Goal: Navigation & Orientation: Find specific page/section

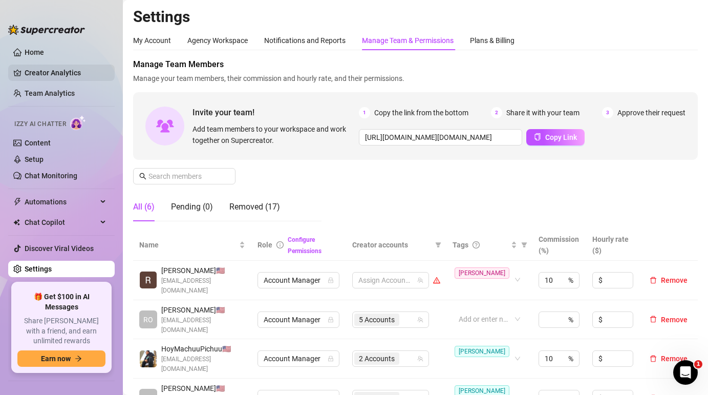
click at [68, 71] on link "Creator Analytics" at bounding box center [66, 73] width 82 height 16
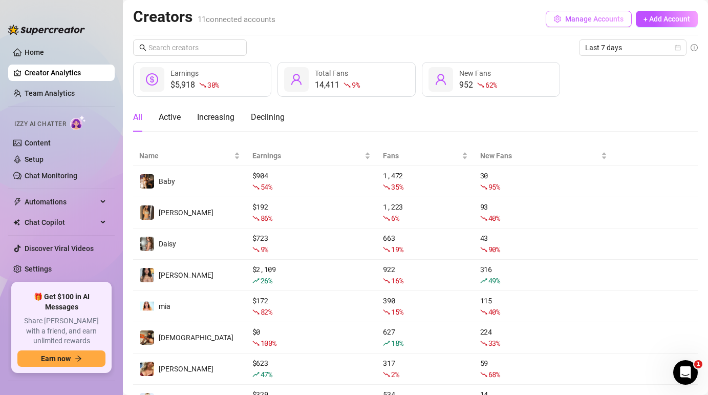
click at [587, 18] on span "Manage Accounts" at bounding box center [594, 19] width 58 height 8
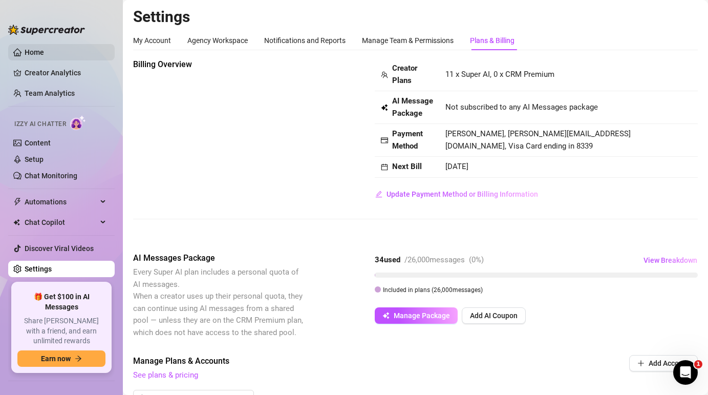
click at [27, 52] on link "Home" at bounding box center [34, 52] width 19 height 8
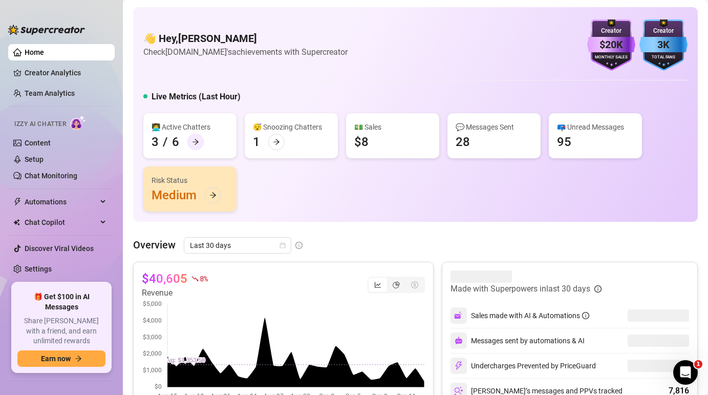
click at [197, 144] on icon "arrow-right" at bounding box center [195, 141] width 7 height 7
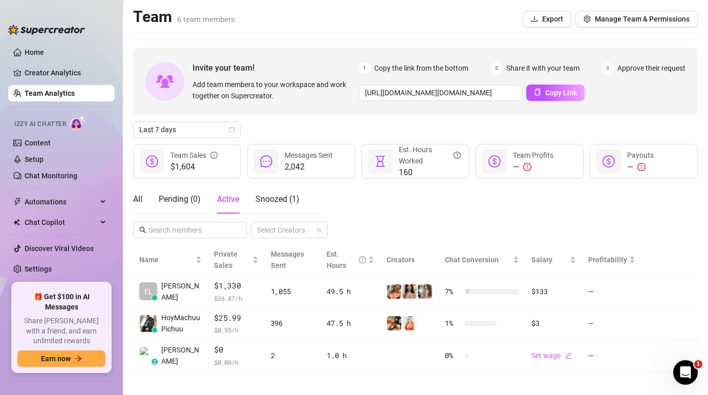
scroll to position [7, 0]
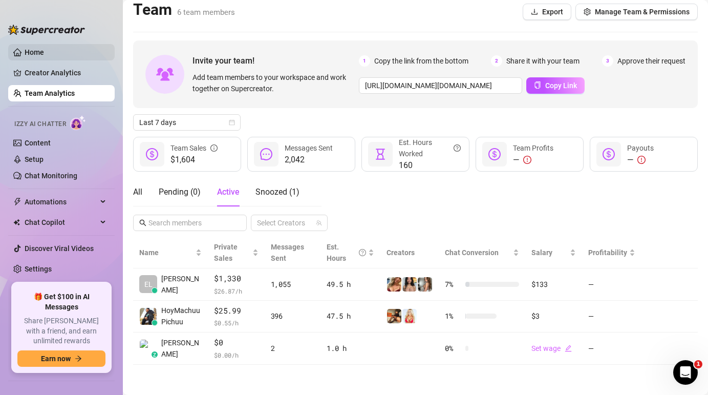
click at [33, 48] on link "Home" at bounding box center [34, 52] width 19 height 8
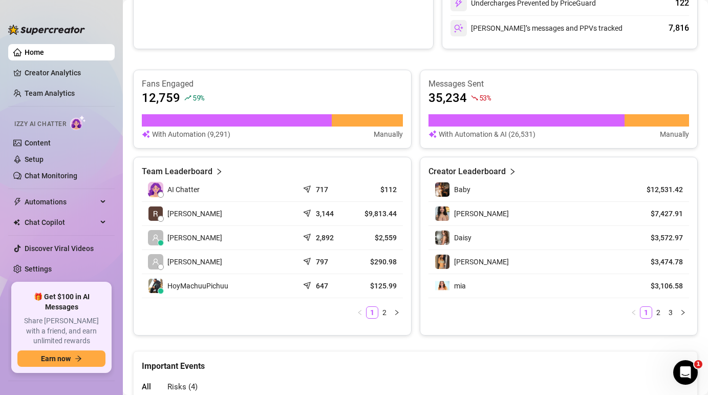
scroll to position [370, 0]
